Goal: Task Accomplishment & Management: Manage account settings

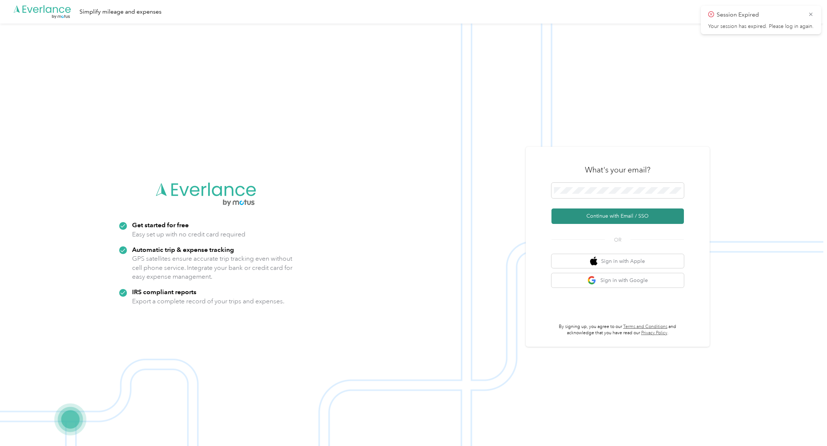
click at [607, 215] on button "Continue with Email / SSO" at bounding box center [618, 216] width 132 height 15
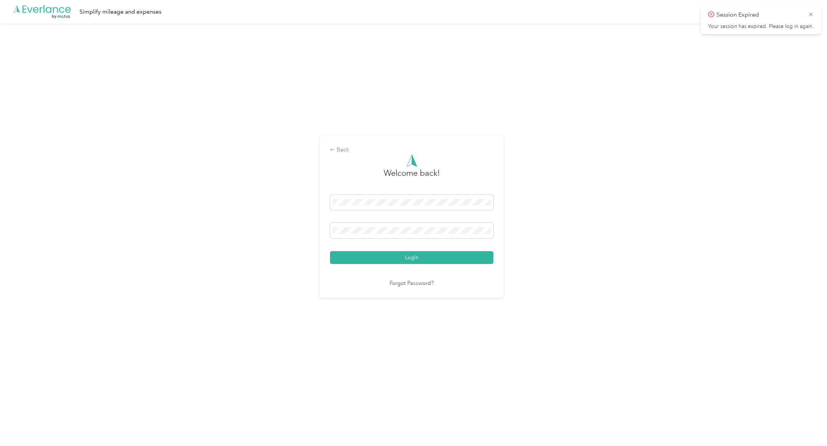
click at [330, 251] on button "Login" at bounding box center [411, 257] width 163 height 13
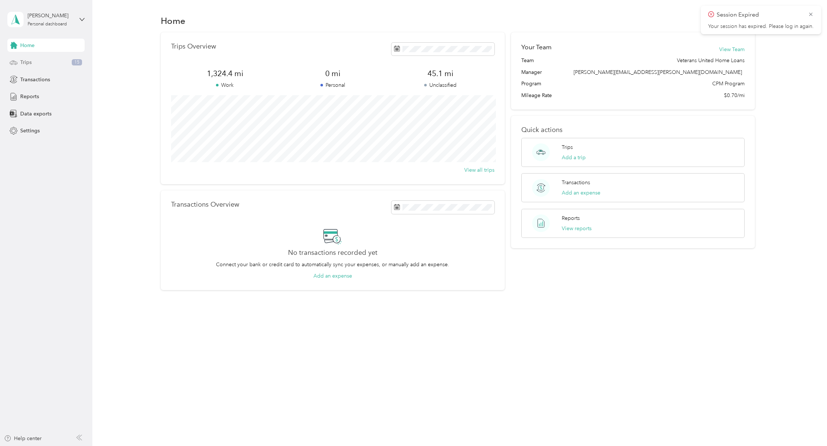
click at [61, 63] on div "Trips 15" at bounding box center [45, 62] width 77 height 13
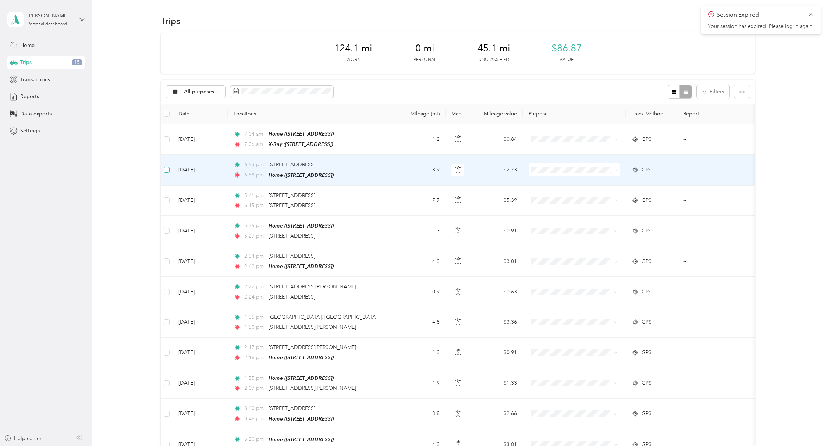
click at [168, 172] on label at bounding box center [167, 170] width 6 height 8
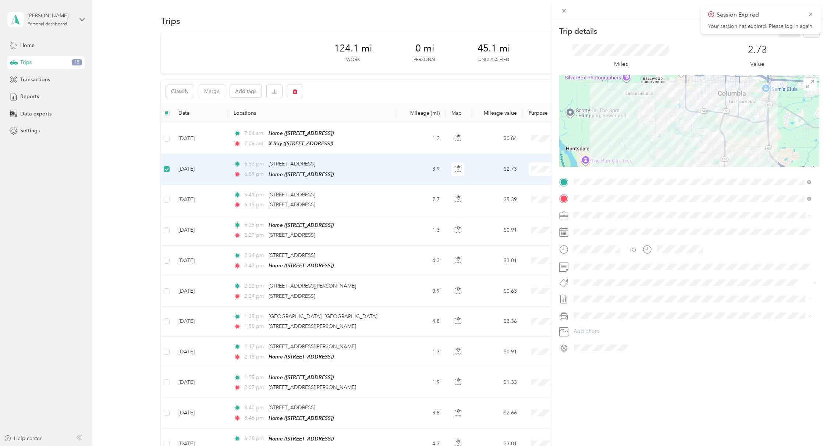
click at [165, 201] on div "Trip details Save This trip cannot be edited because it is either under review,…" at bounding box center [413, 223] width 827 height 446
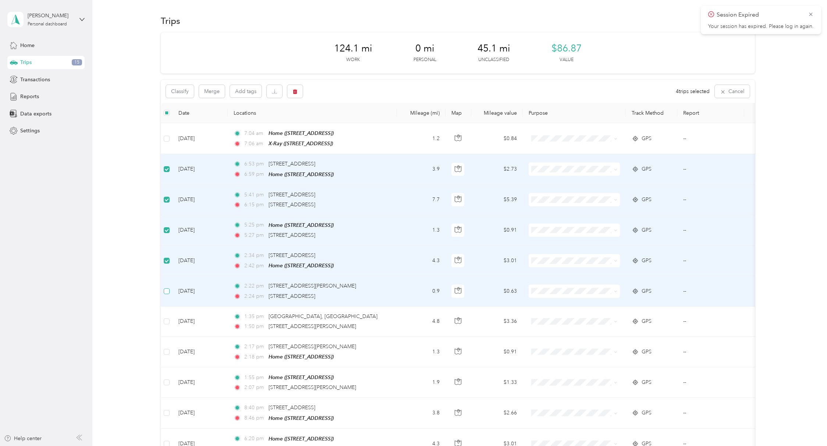
click at [167, 293] on label at bounding box center [167, 291] width 6 height 8
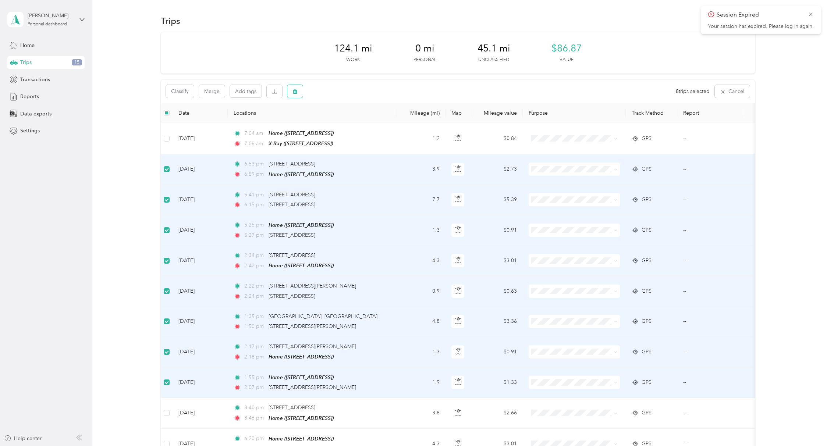
click at [296, 92] on icon "button" at bounding box center [295, 91] width 4 height 5
click at [343, 123] on button "Yes" at bounding box center [350, 122] width 14 height 12
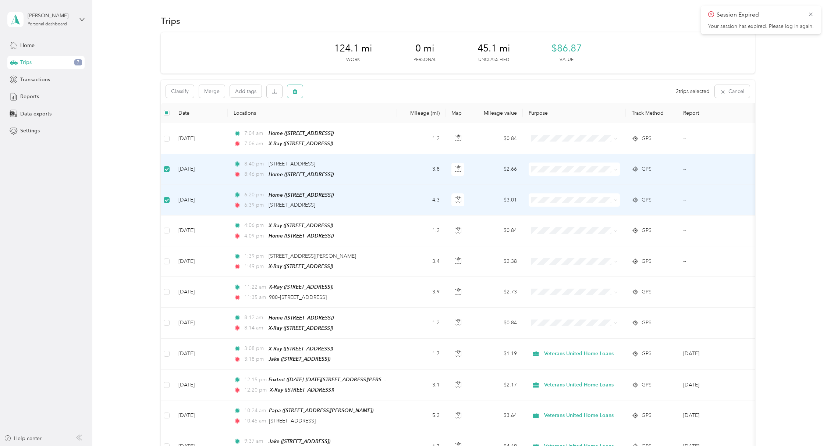
click at [297, 92] on icon "button" at bounding box center [295, 91] width 4 height 5
click at [344, 120] on button "Yes" at bounding box center [350, 122] width 14 height 12
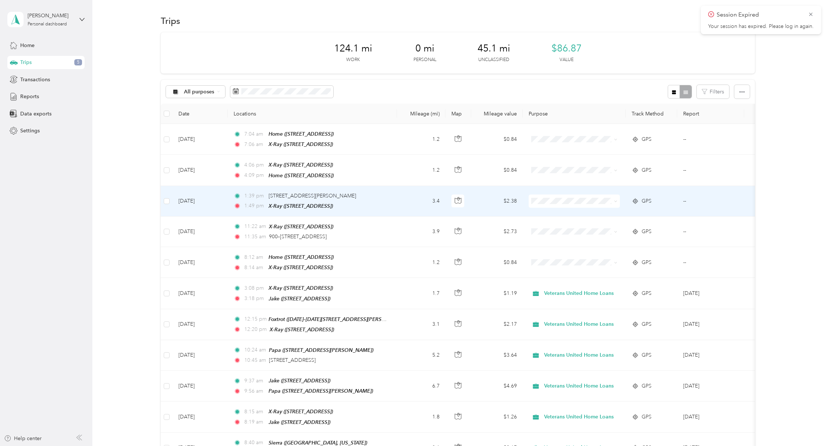
click at [549, 212] on span "Veterans United Home Loans" at bounding box center [582, 213] width 70 height 8
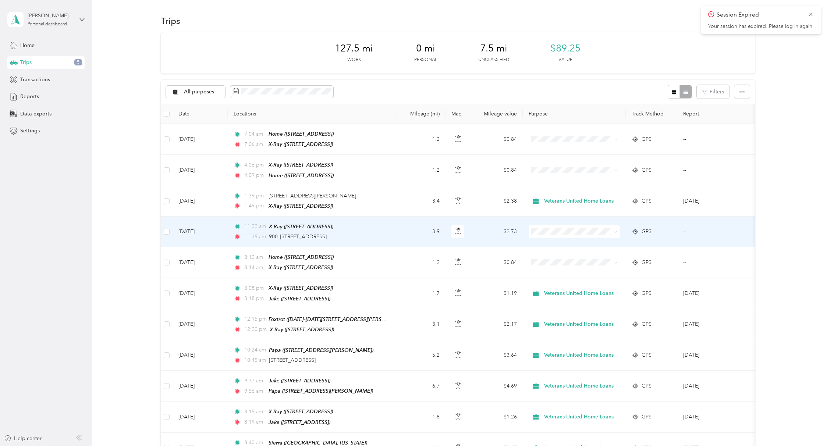
click at [542, 239] on li "Veterans United Home Loans" at bounding box center [575, 242] width 93 height 13
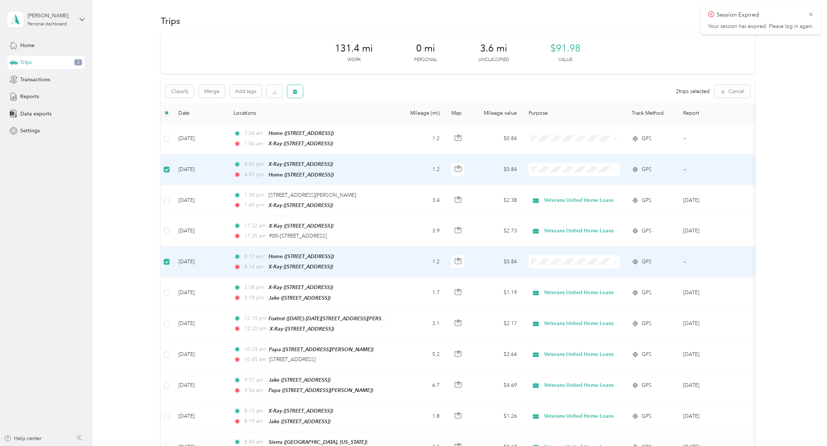
click at [297, 90] on icon "button" at bounding box center [295, 91] width 4 height 5
click at [348, 124] on button "Yes" at bounding box center [350, 122] width 14 height 12
